Goal: Task Accomplishment & Management: Manage account settings

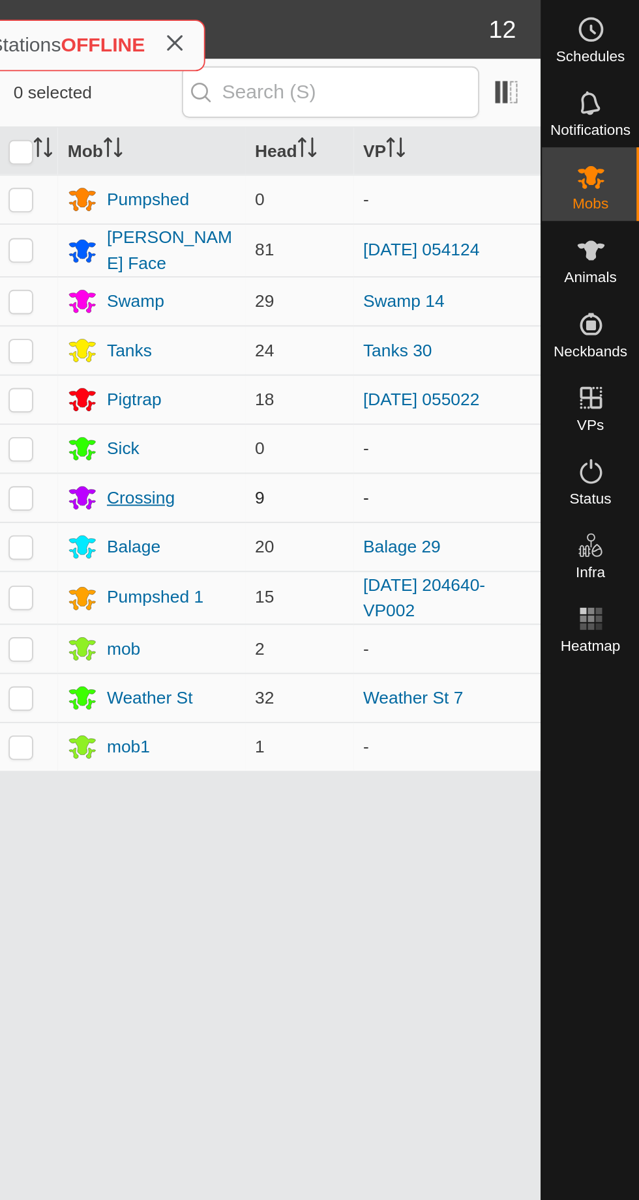
click at [367, 261] on div "Crossing" at bounding box center [374, 264] width 36 height 14
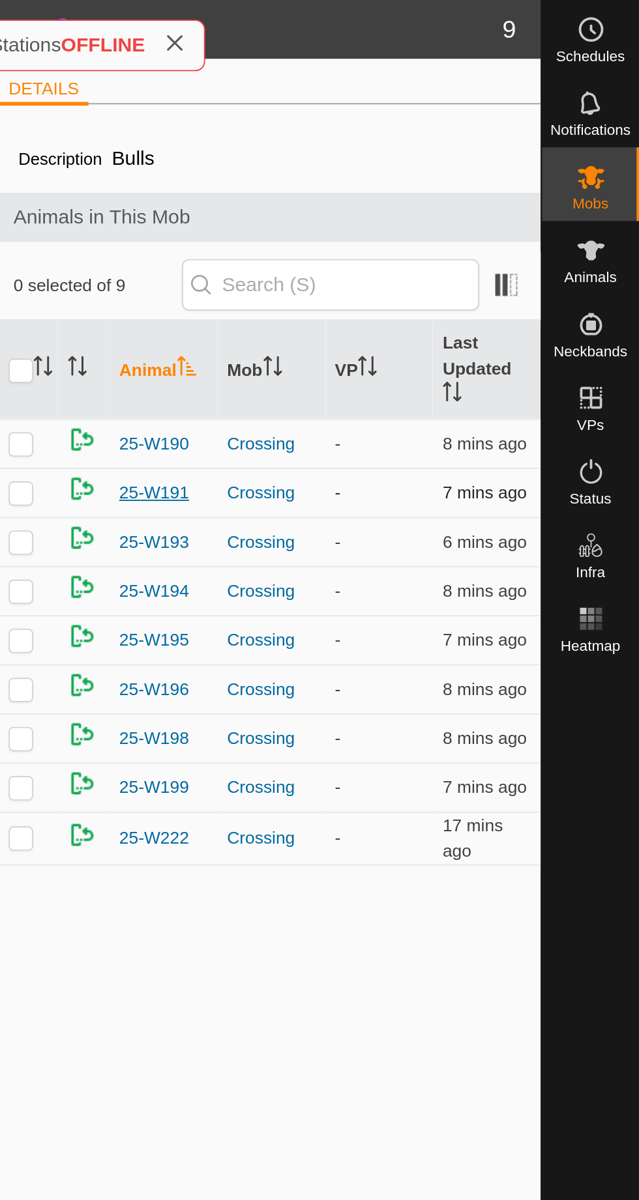
click at [369, 265] on span "25-W191" at bounding box center [381, 262] width 37 height 14
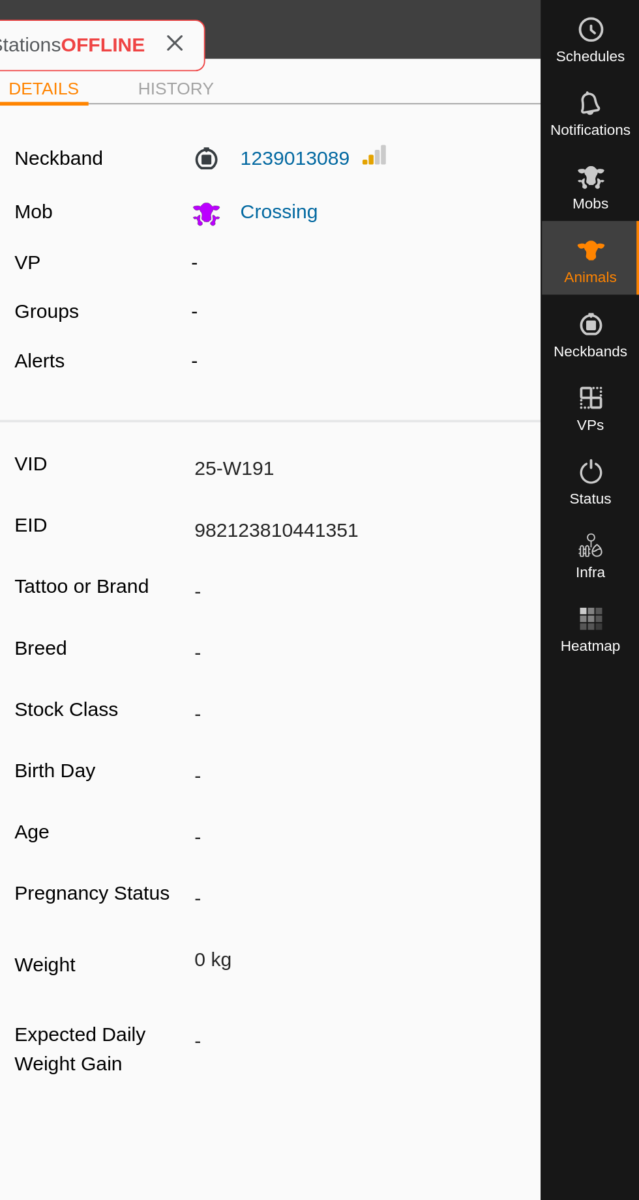
click at [612, 97] on icon at bounding box center [613, 94] width 14 height 12
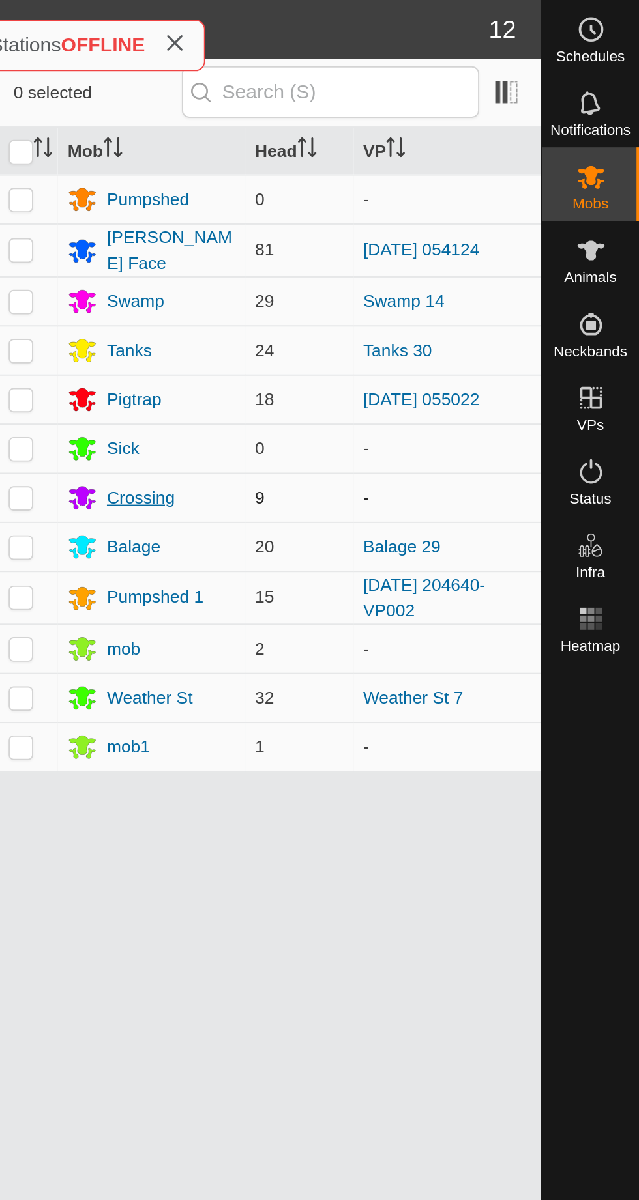
click at [370, 264] on div "Crossing" at bounding box center [374, 264] width 36 height 14
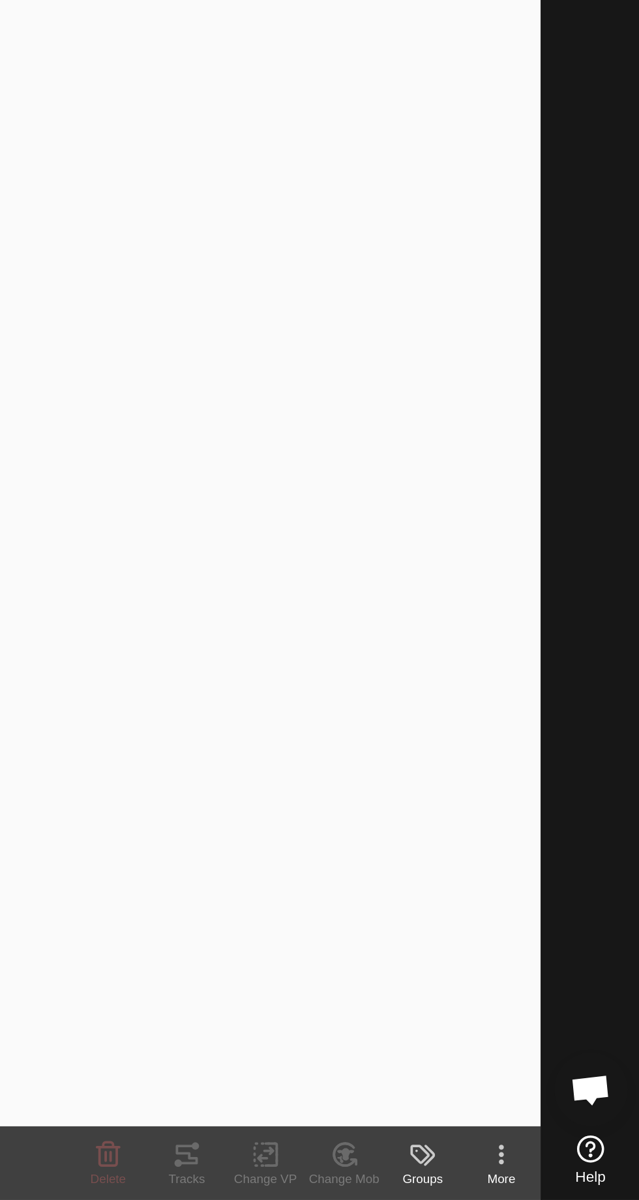
click at [586, 1194] on div "More" at bounding box center [566, 1189] width 42 height 10
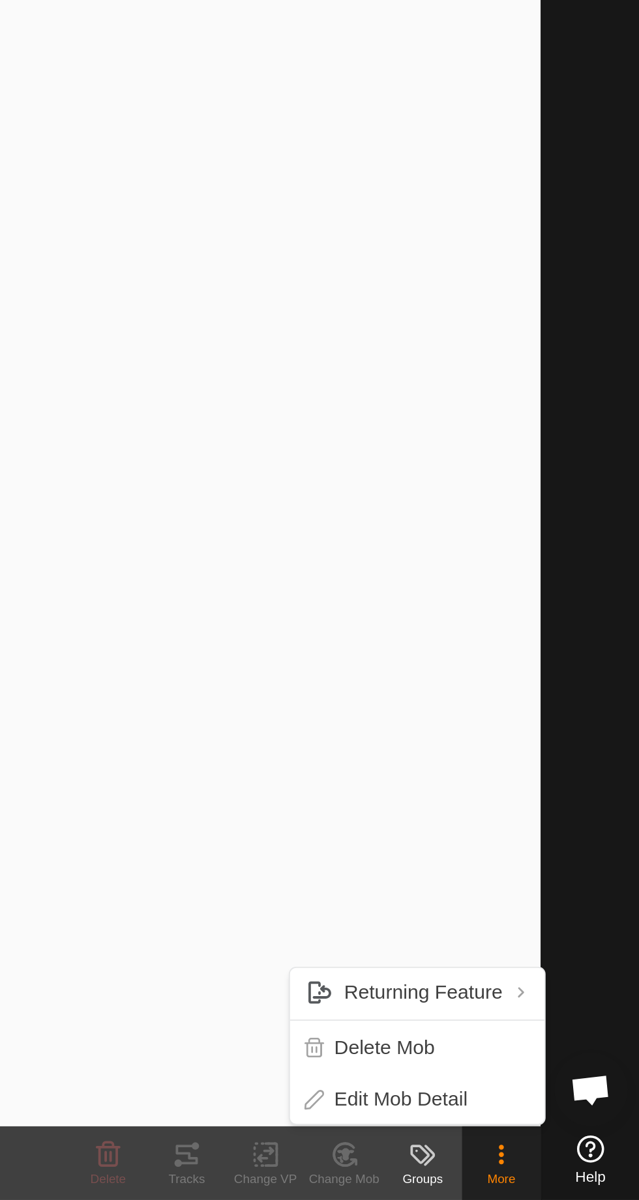
click at [495, 945] on div "Description Bulls Animals in This Mob 0 selected of 9 Animal Mob VP Last Update…" at bounding box center [442, 613] width 287 height 1095
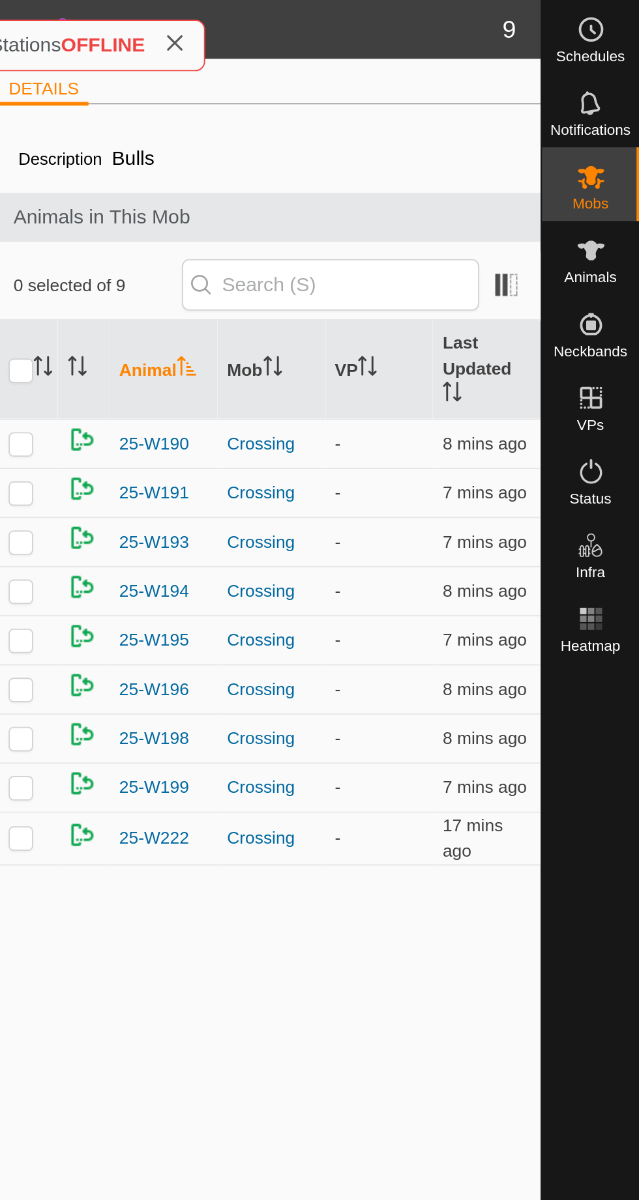
click at [617, 145] on span "Animals" at bounding box center [613, 147] width 28 height 8
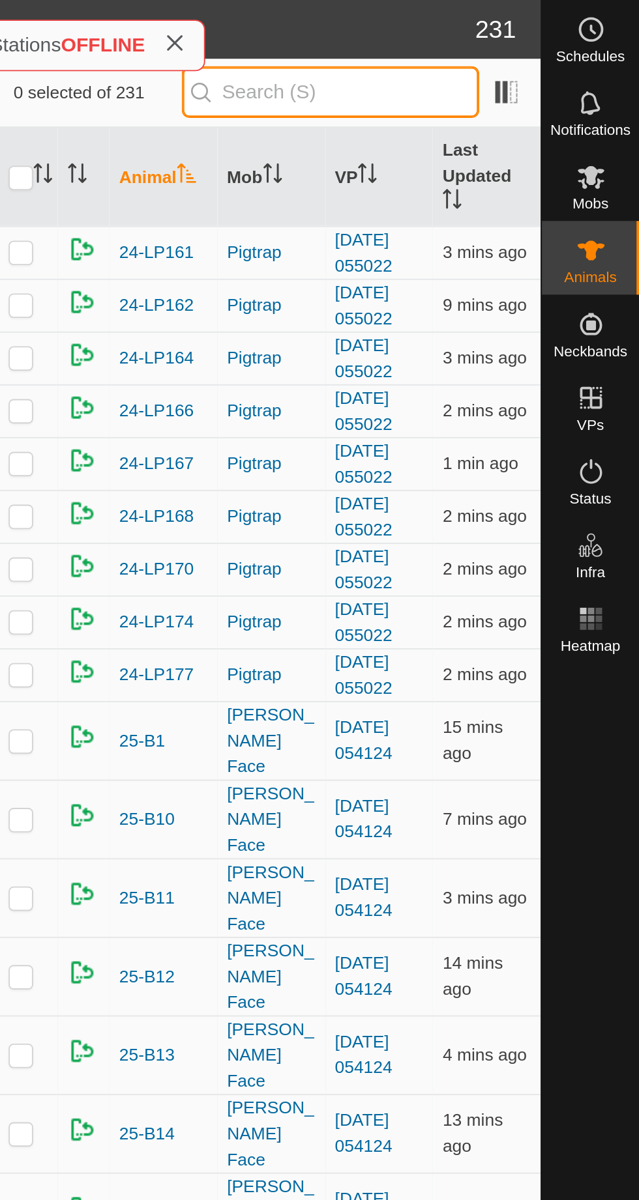
click at [444, 38] on input "text" at bounding box center [475, 48] width 158 height 27
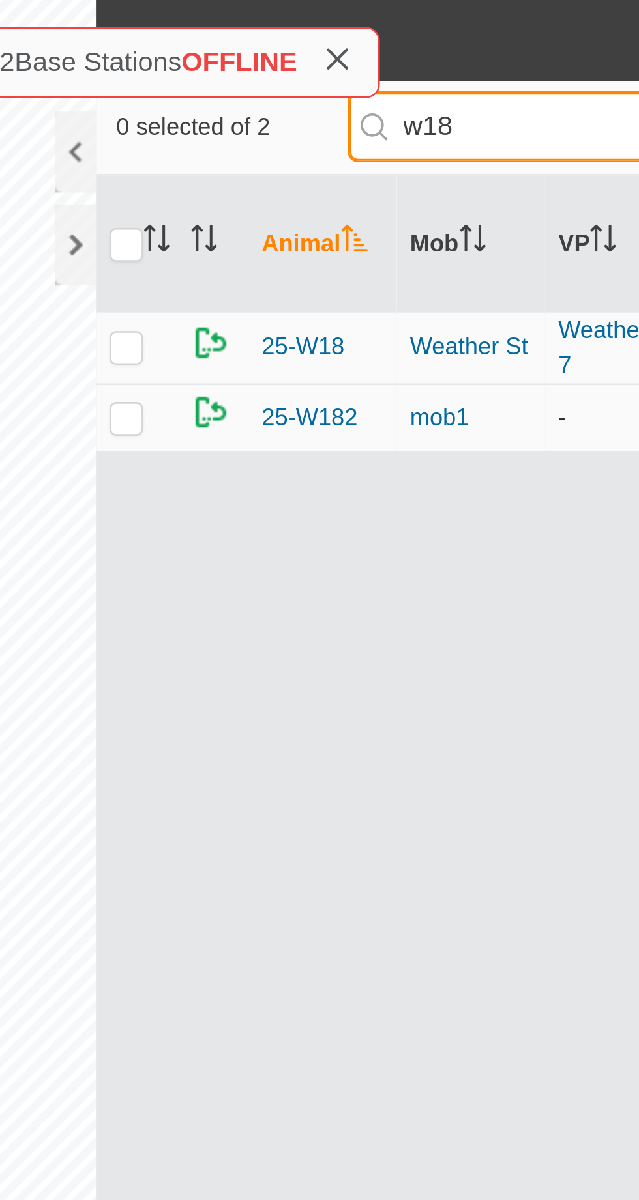
type input "w18"
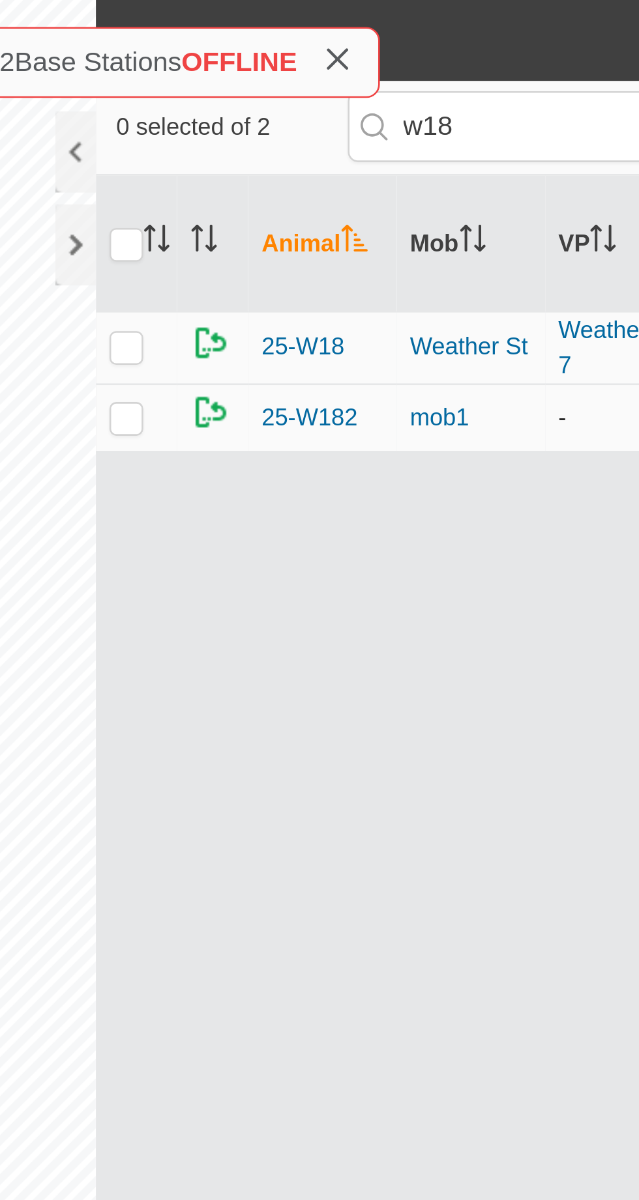
click at [309, 164] on p-checkbox at bounding box center [310, 161] width 13 height 10
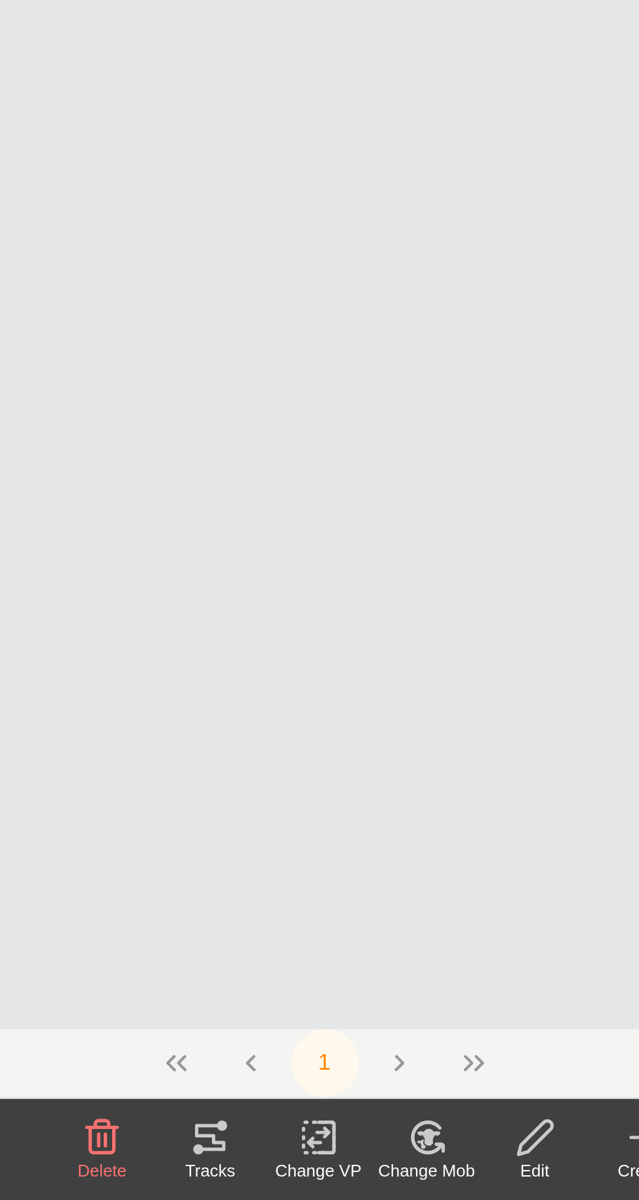
click at [479, 1190] on div "Change Mob" at bounding box center [482, 1189] width 42 height 10
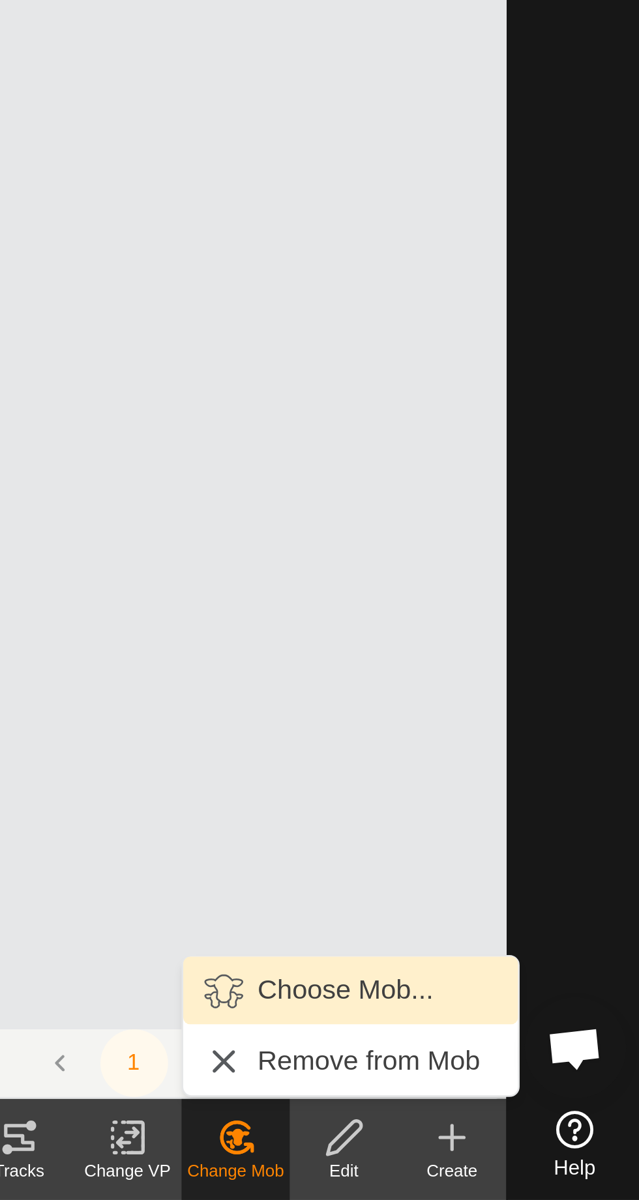
click at [515, 1121] on span "Choose Mob..." at bounding box center [525, 1120] width 68 height 16
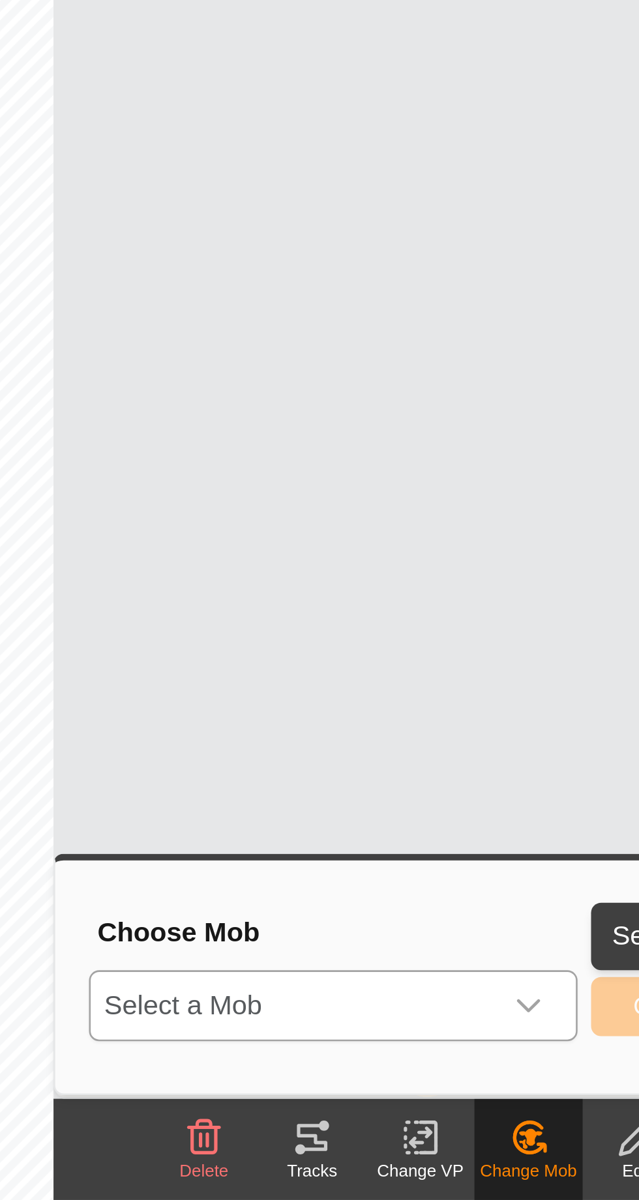
click at [395, 1123] on span "Select a Mob" at bounding box center [391, 1125] width 156 height 26
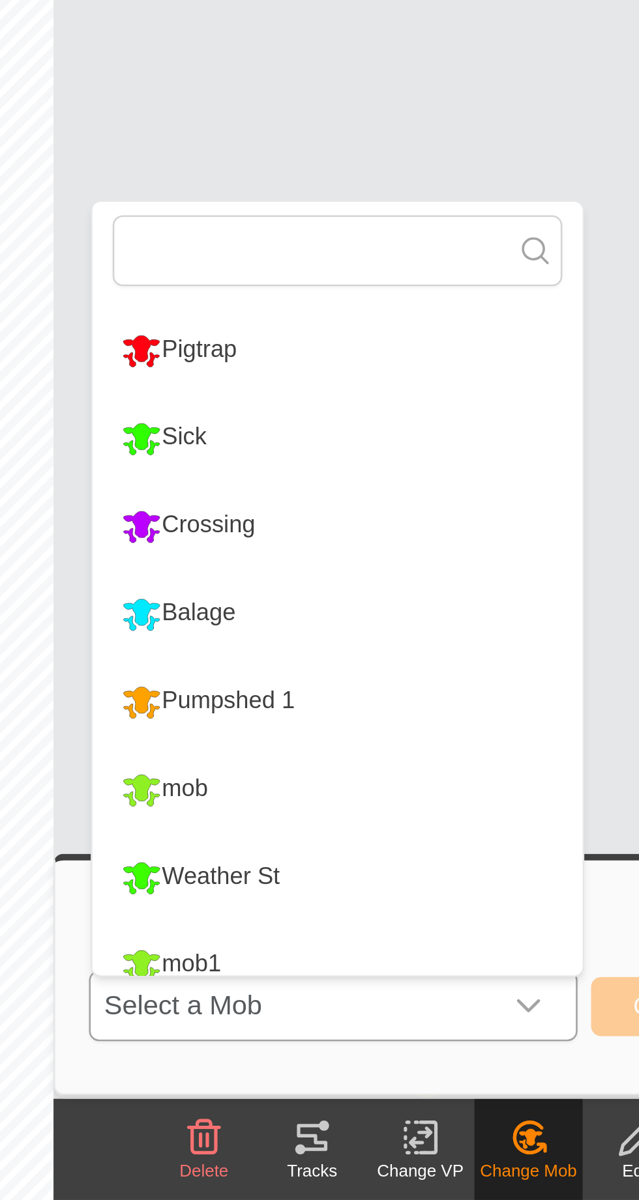
scroll to position [134, 0]
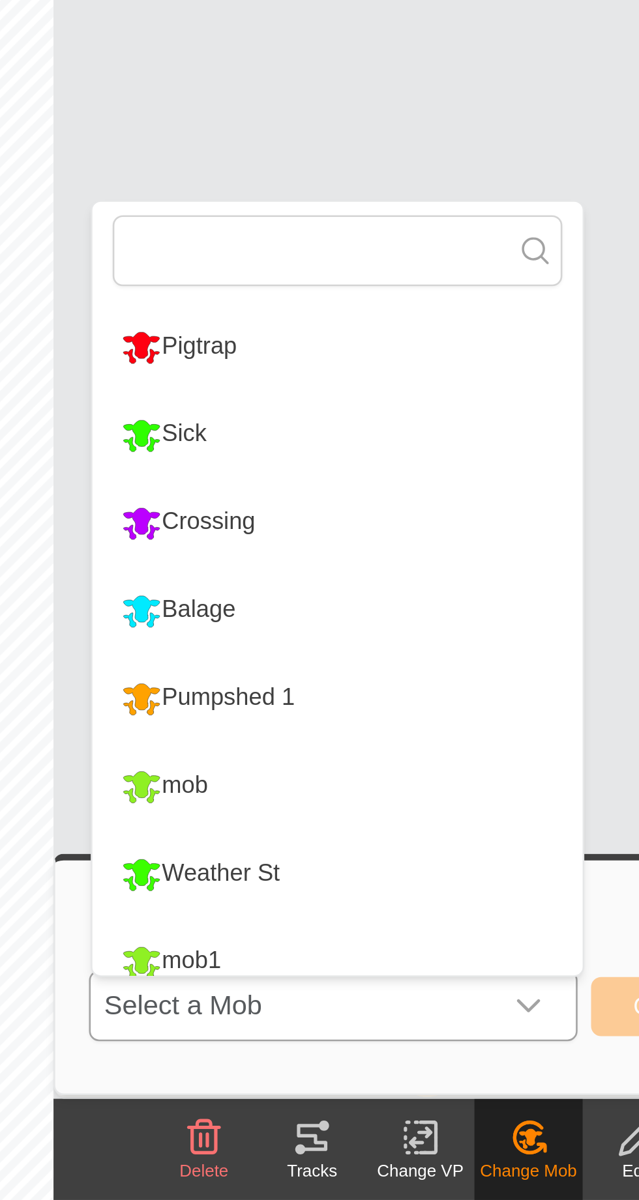
click at [380, 950] on div "Crossing" at bounding box center [351, 939] width 58 height 22
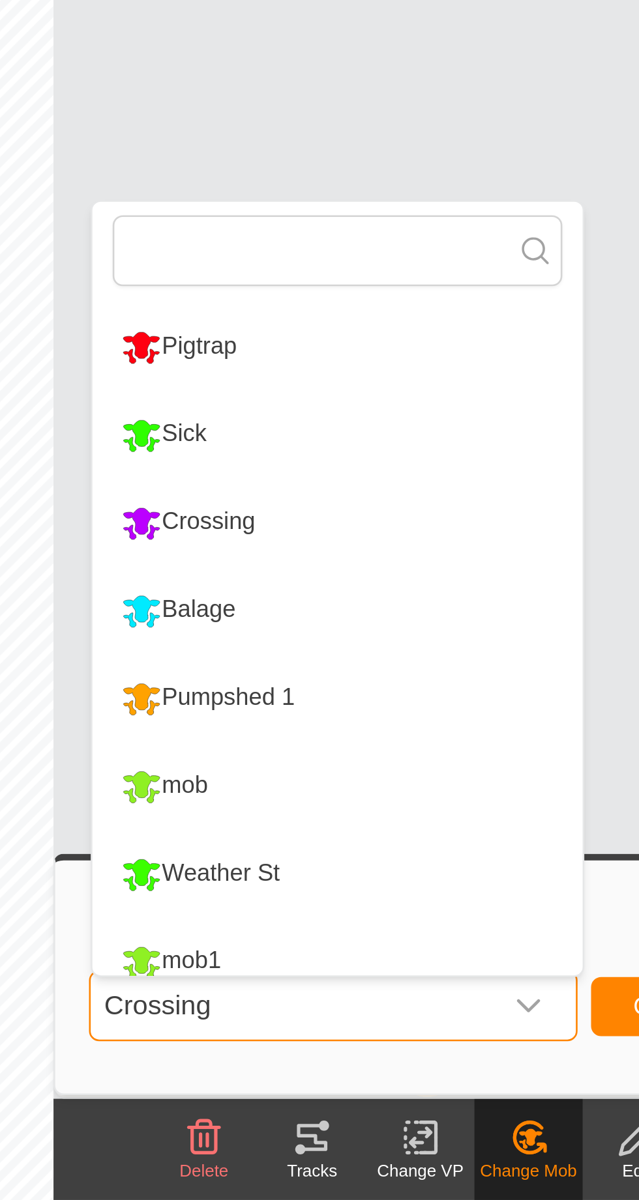
scroll to position [0, 0]
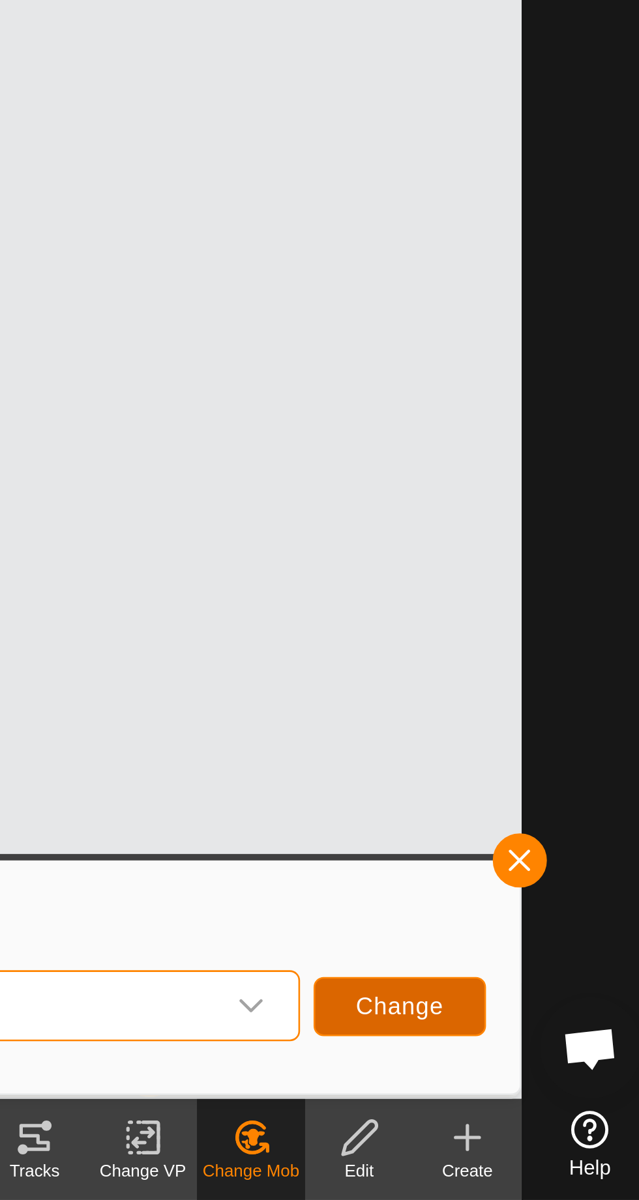
click at [539, 1129] on span "Change" at bounding box center [540, 1125] width 34 height 10
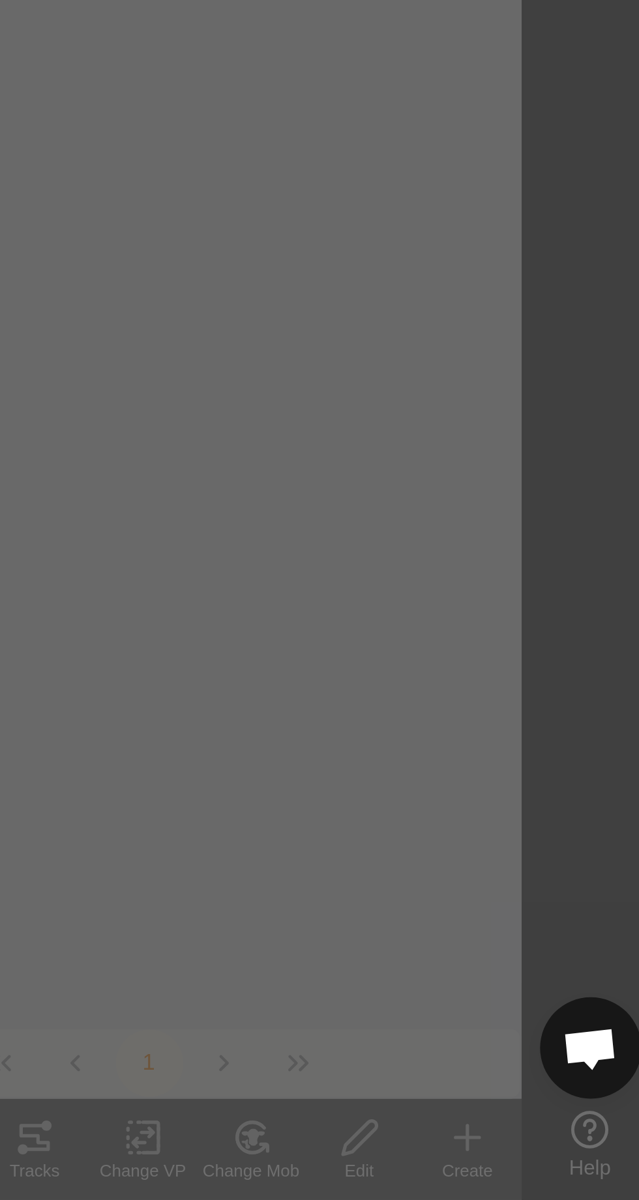
checkbox input "false"
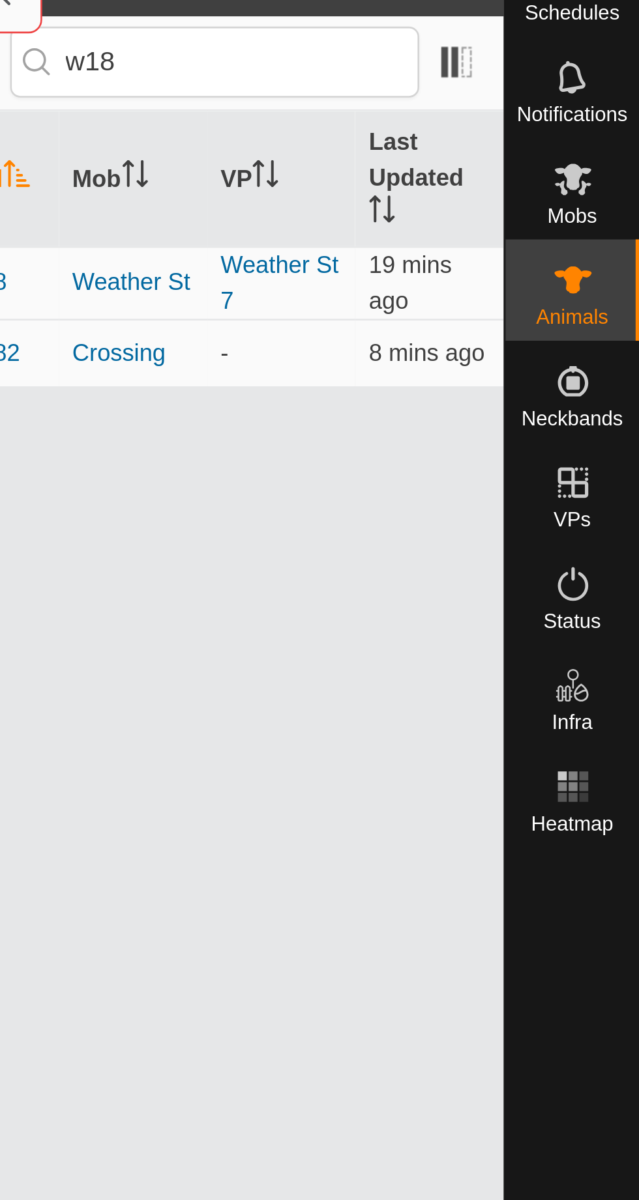
click at [618, 106] on span "Mobs" at bounding box center [612, 108] width 19 height 8
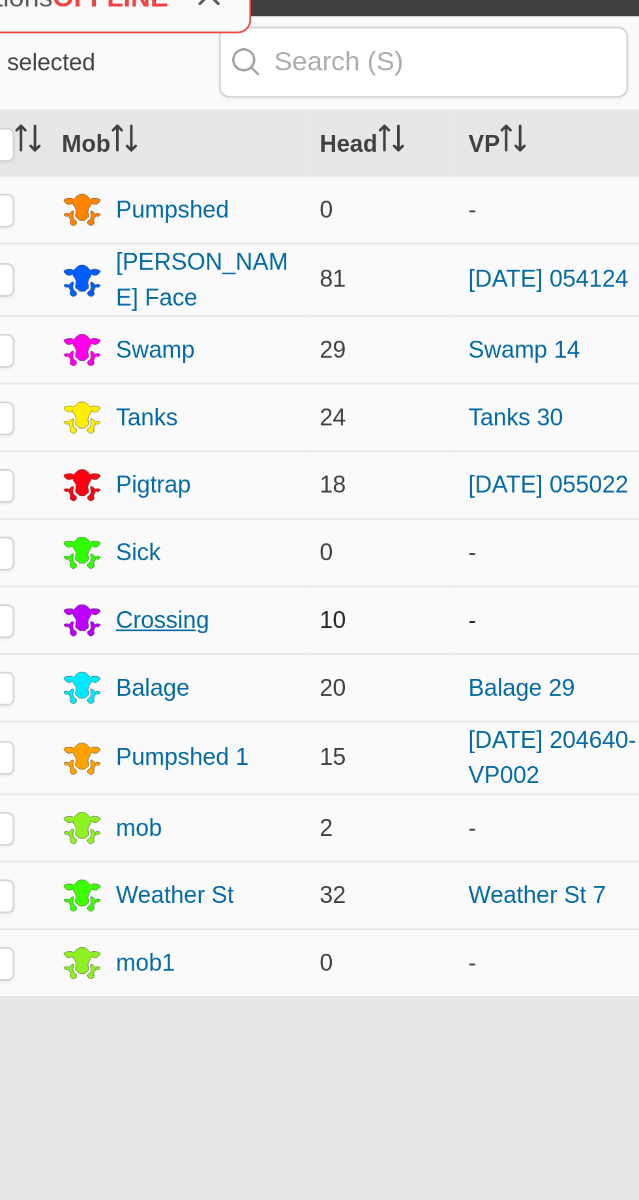
click at [379, 263] on div "Crossing" at bounding box center [374, 264] width 36 height 14
